Goal: Task Accomplishment & Management: Manage account settings

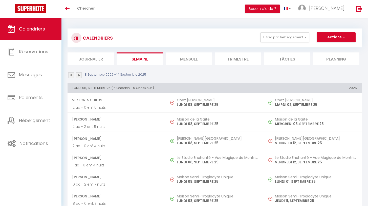
select select
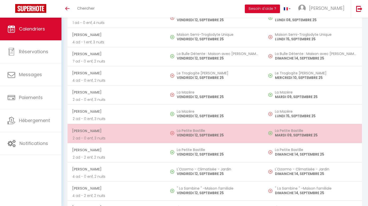
scroll to position [738, 0]
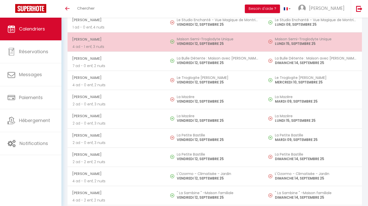
click at [179, 43] on p "VENDREDI 12, SEPTEMBRE 25" at bounding box center [218, 43] width 82 height 5
select select "OK"
select select "0"
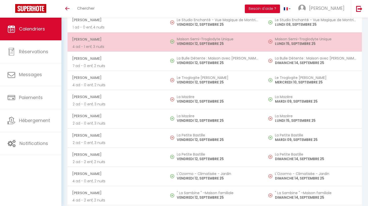
select select "1"
select select
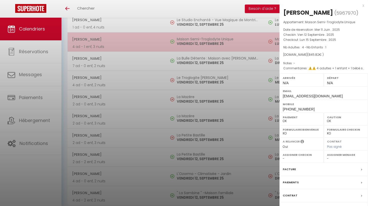
select select "43230"
select select "47086"
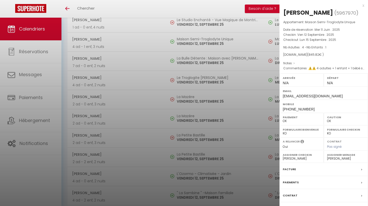
click at [212, 7] on div at bounding box center [184, 103] width 368 height 206
